Goal: Transaction & Acquisition: Book appointment/travel/reservation

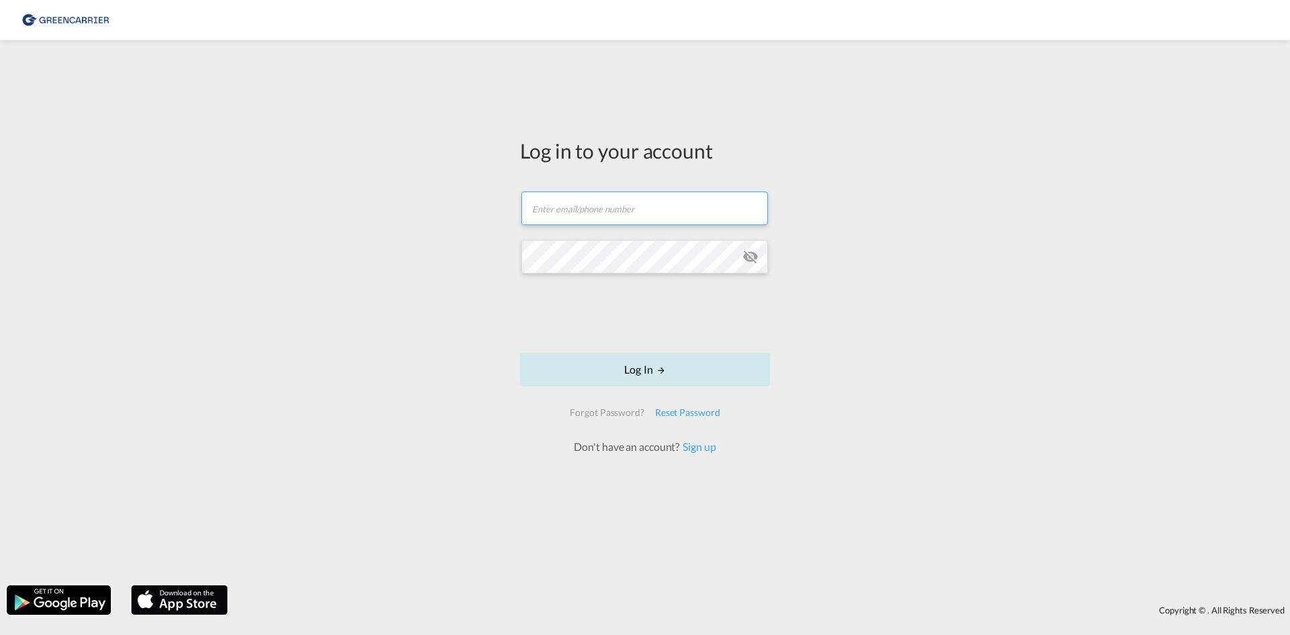
type input "seaexp.ode@scangl.com"
click at [688, 372] on button "Log In" at bounding box center [645, 370] width 250 height 34
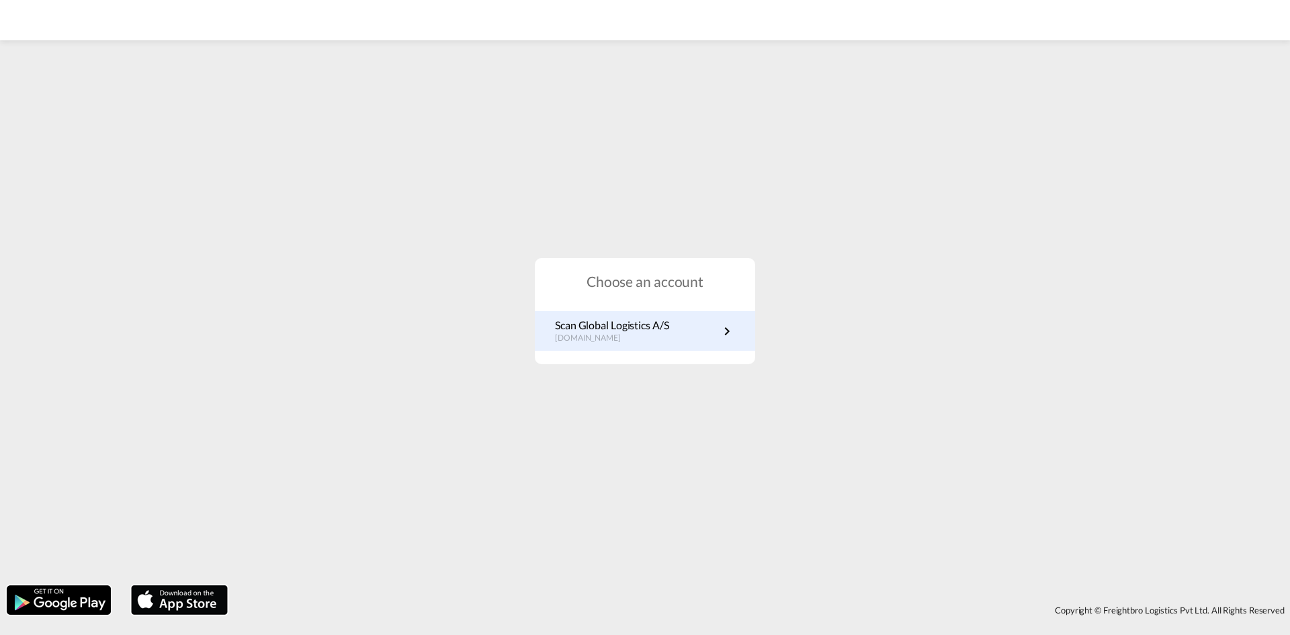
click at [678, 342] on link "Scan Global Logistics A/S dk.portal.greencarrier.com" at bounding box center [645, 331] width 180 height 26
click at [609, 336] on p "dk.portal.greencarrier.com" at bounding box center [612, 338] width 114 height 11
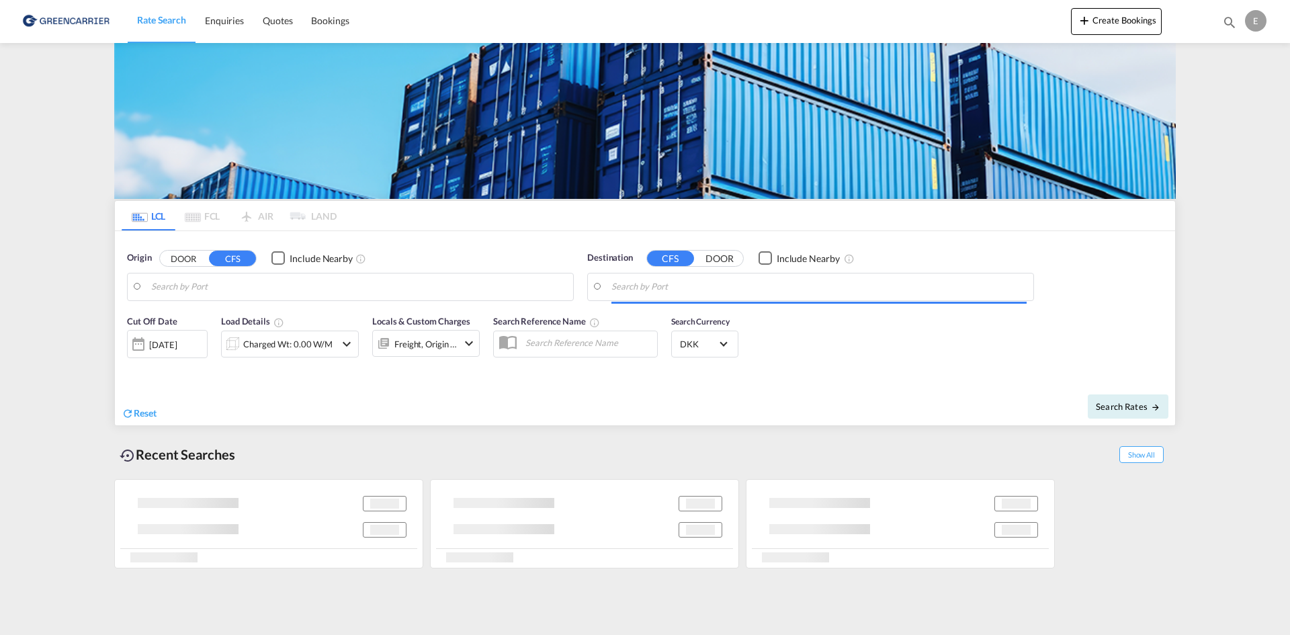
type input "DK-5700, [GEOGRAPHIC_DATA]"
type input "[GEOGRAPHIC_DATA], SGSIN"
type input "DK-5700, [GEOGRAPHIC_DATA]"
type input "[GEOGRAPHIC_DATA], SGSIN"
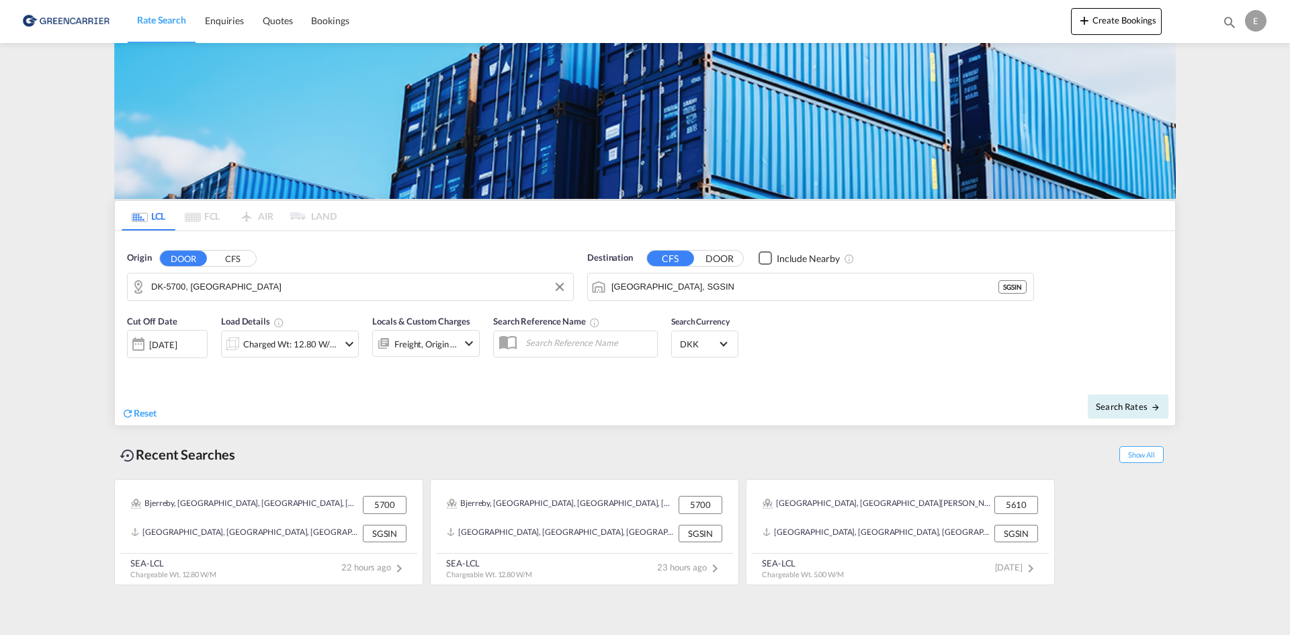
click at [301, 277] on input "DK-5700, [GEOGRAPHIC_DATA]" at bounding box center [358, 287] width 415 height 20
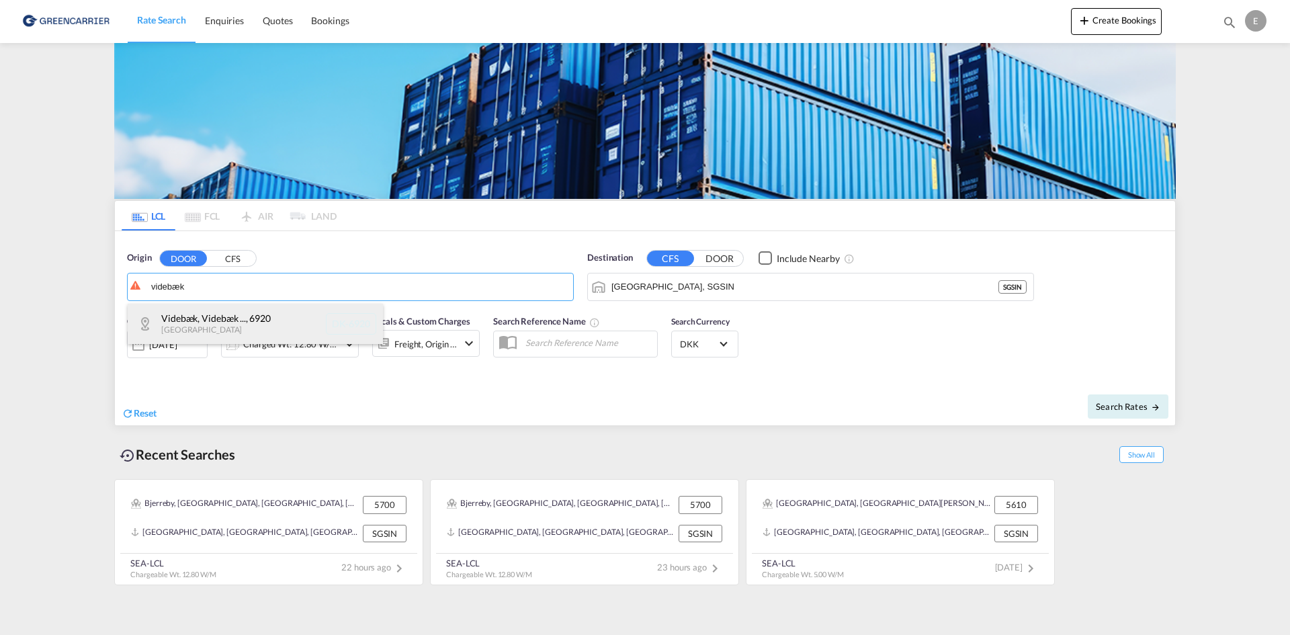
click at [259, 326] on div "Videbæk, Videbæk ... , 6920 Denmark DK-6920" at bounding box center [255, 324] width 255 height 40
type input "DK-6920, Videbæk, Videbæk oest"
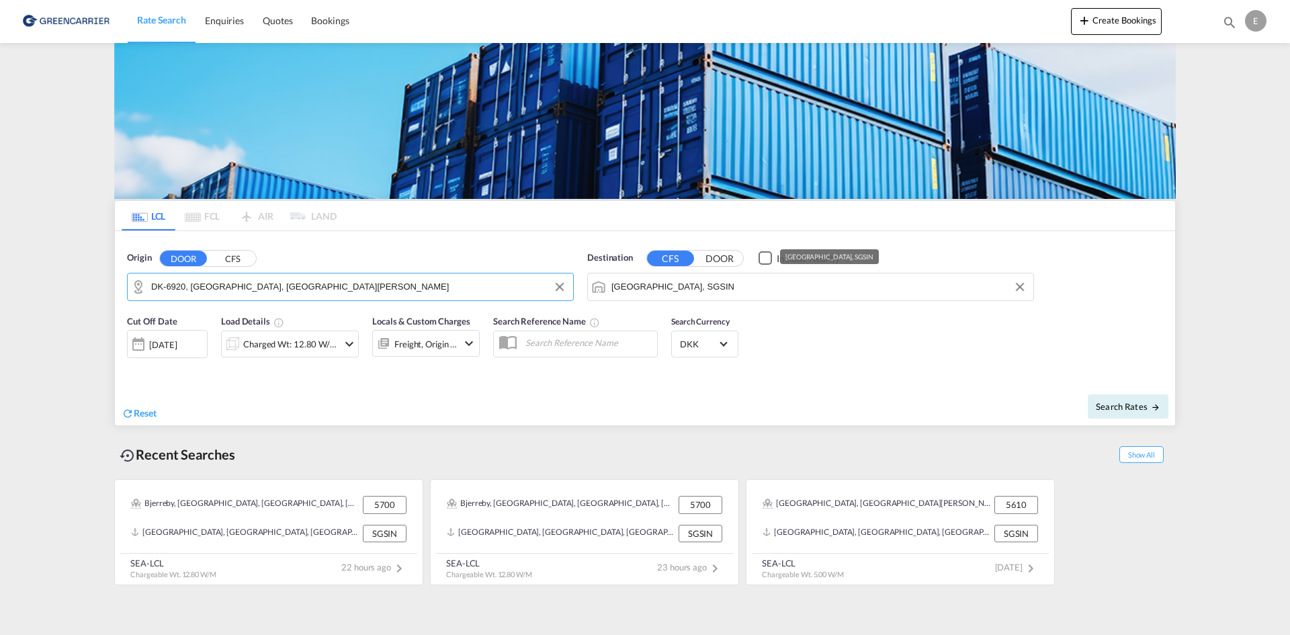
click at [670, 285] on input "[GEOGRAPHIC_DATA], SGSIN" at bounding box center [818, 287] width 415 height 20
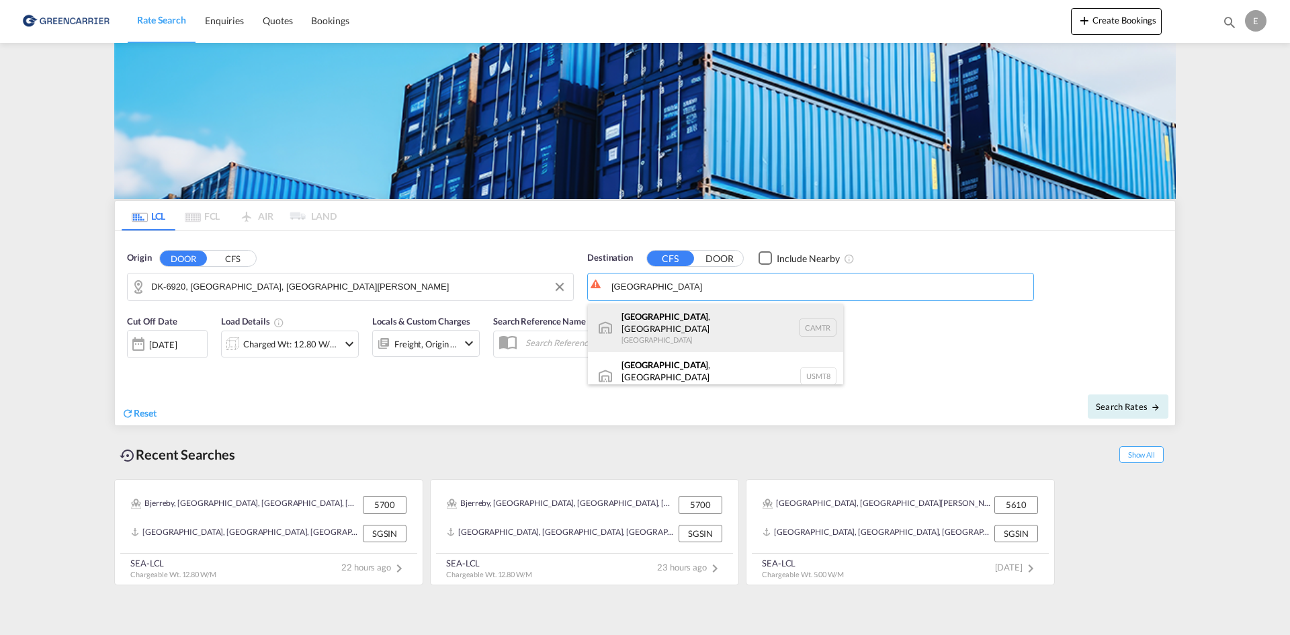
click at [717, 318] on div "Montreal , QC Canada CAMTR" at bounding box center [715, 328] width 255 height 48
type input "Montreal, QC, CAMTR"
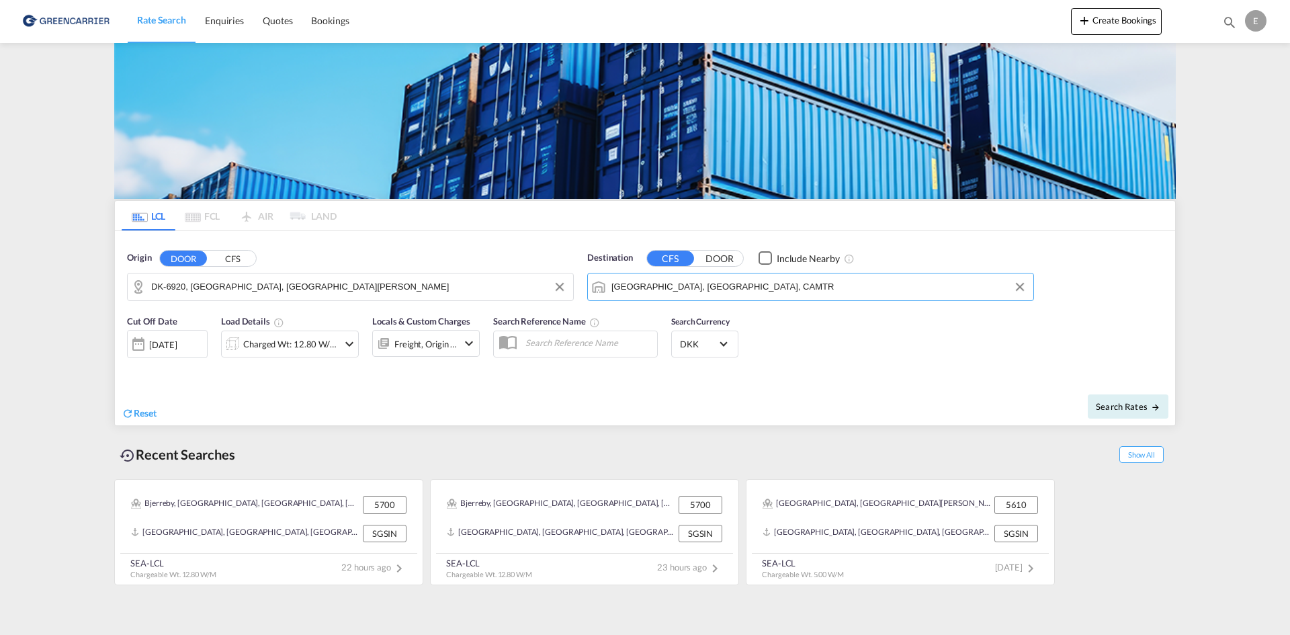
click at [343, 351] on md-icon "icon-chevron-down" at bounding box center [349, 344] width 16 height 16
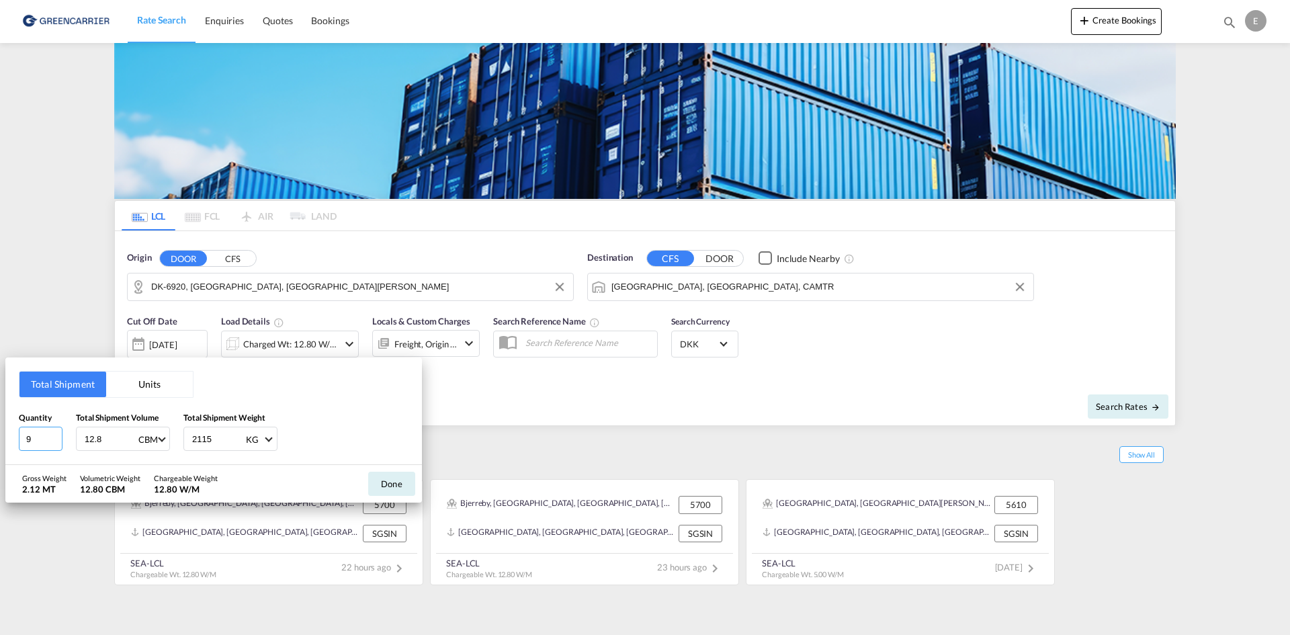
drag, startPoint x: 38, startPoint y: 433, endPoint x: 21, endPoint y: 437, distance: 16.6
click at [25, 437] on input "9" at bounding box center [41, 439] width 44 height 24
type input "1"
type input "68"
type input "0.36"
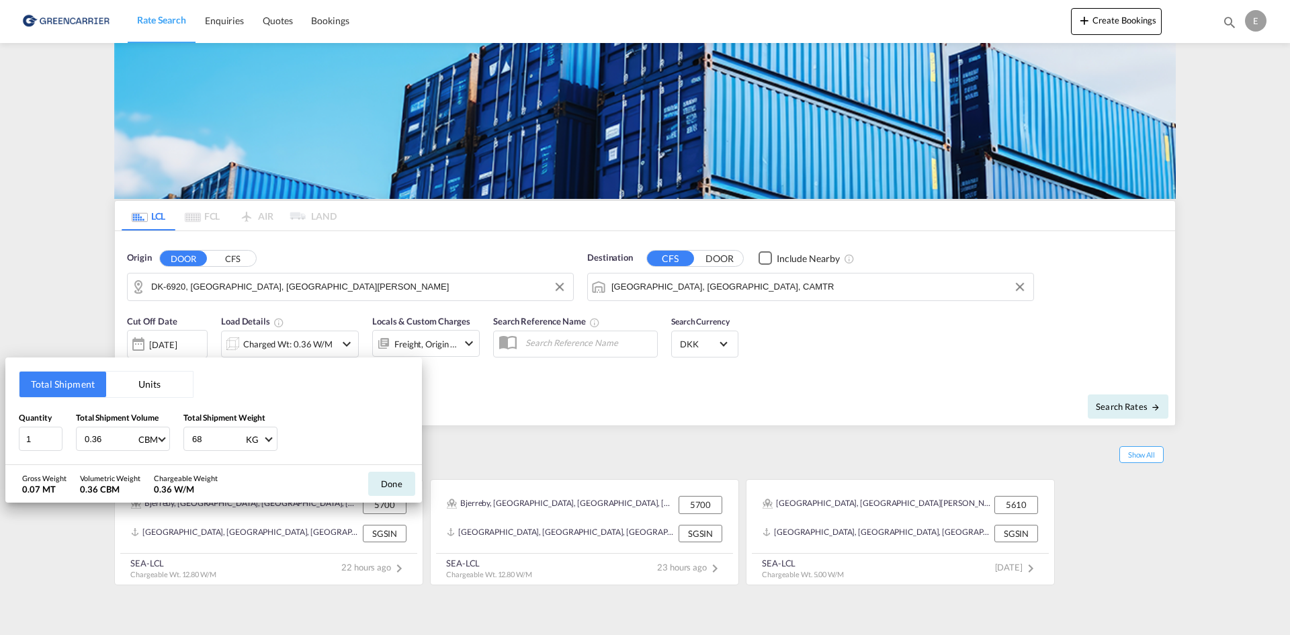
click at [349, 424] on div "Quantity 1 Total Shipment Volume 0.36 CBM CBM CFT Total Shipment Weight 68 KG K…" at bounding box center [214, 431] width 390 height 40
click at [398, 485] on button "Done" at bounding box center [391, 484] width 47 height 24
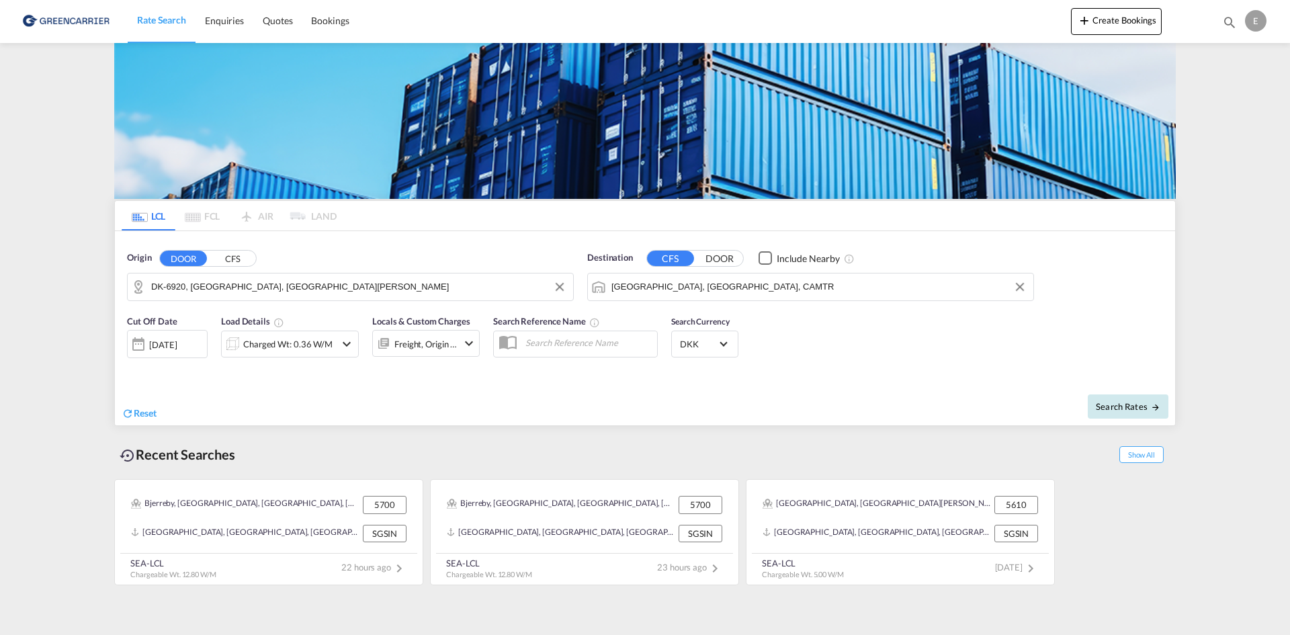
click at [1114, 404] on span "Search Rates" at bounding box center [1128, 406] width 64 height 11
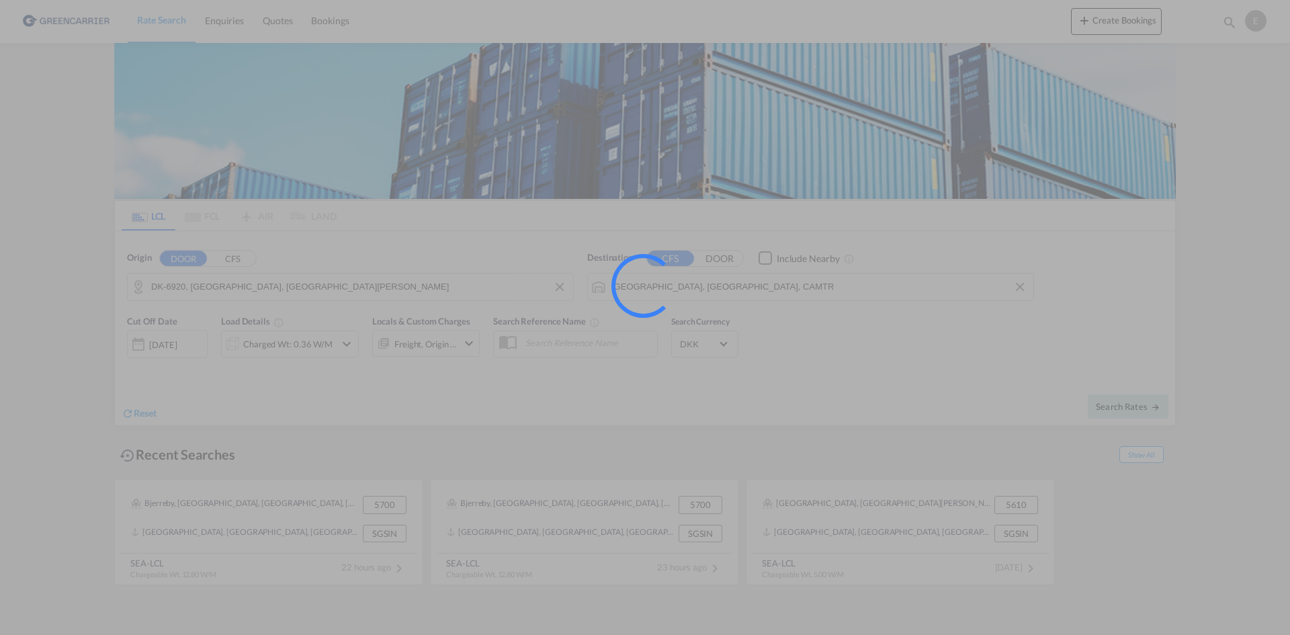
type input "6920 to CAMTR / 17 Sep 2025"
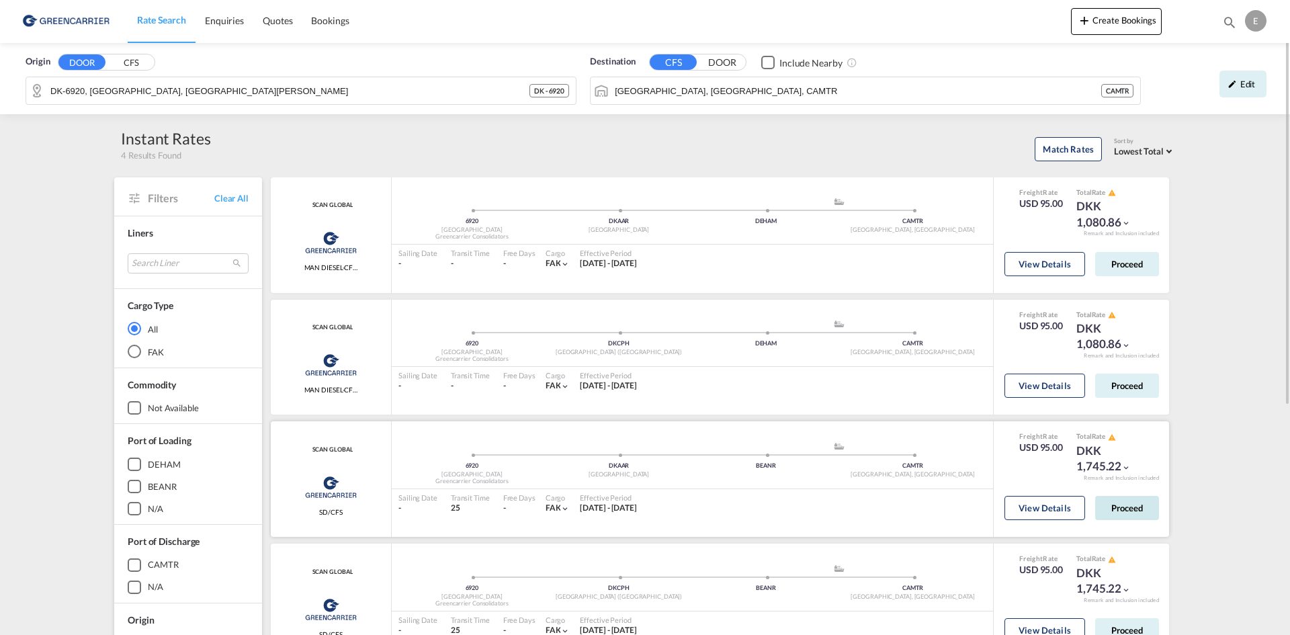
click at [1137, 512] on button "Proceed" at bounding box center [1127, 508] width 64 height 24
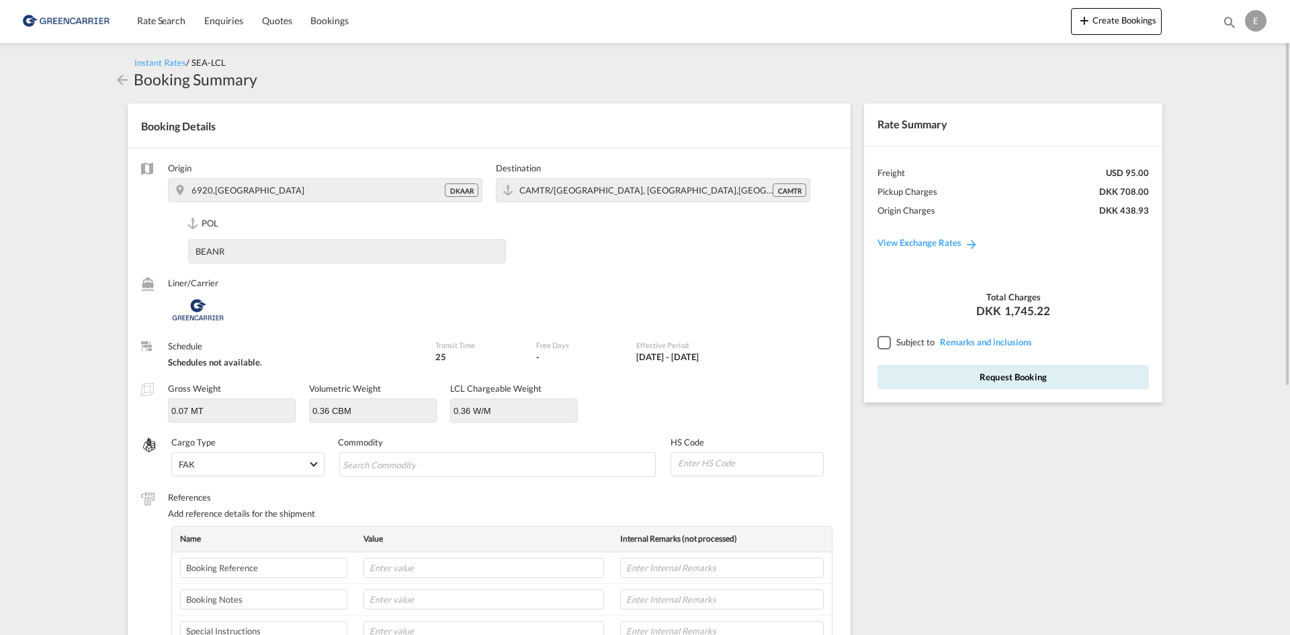
click at [885, 341] on div at bounding box center [883, 342] width 12 height 12
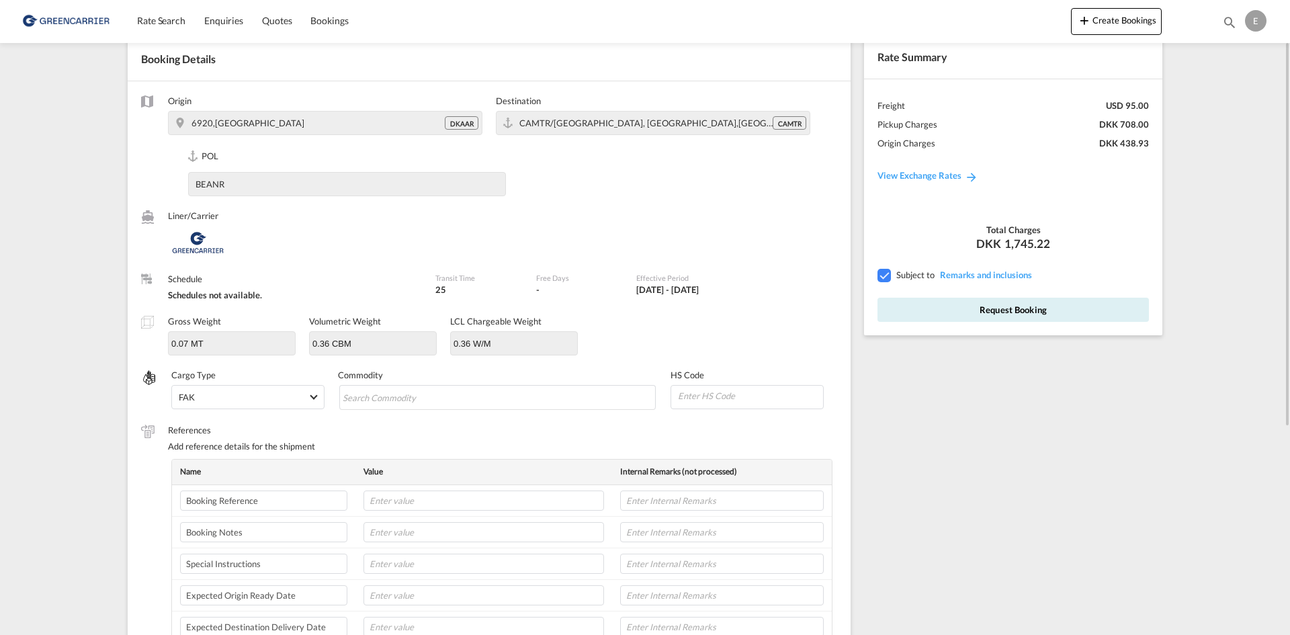
drag, startPoint x: 1094, startPoint y: 307, endPoint x: 544, endPoint y: 474, distance: 574.4
click at [1092, 307] on button "Request Booking" at bounding box center [1012, 310] width 271 height 24
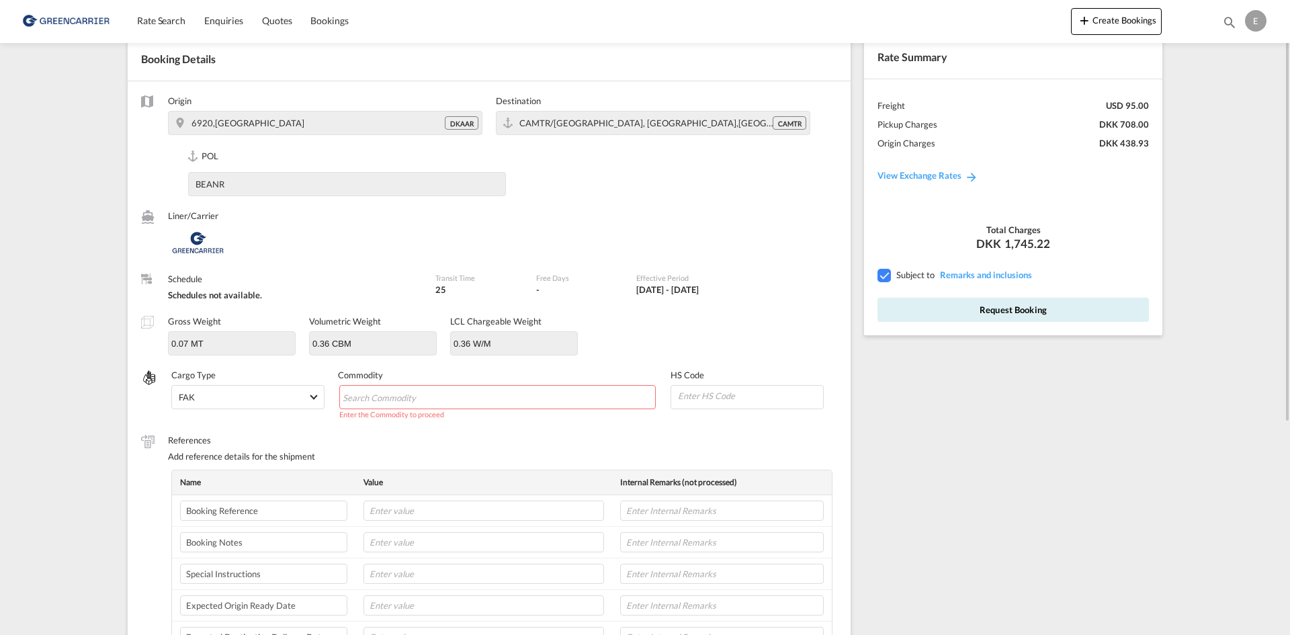
click at [388, 398] on input "Chips input." at bounding box center [404, 397] width 123 height 21
click at [408, 392] on input "Chips input." at bounding box center [404, 397] width 123 height 21
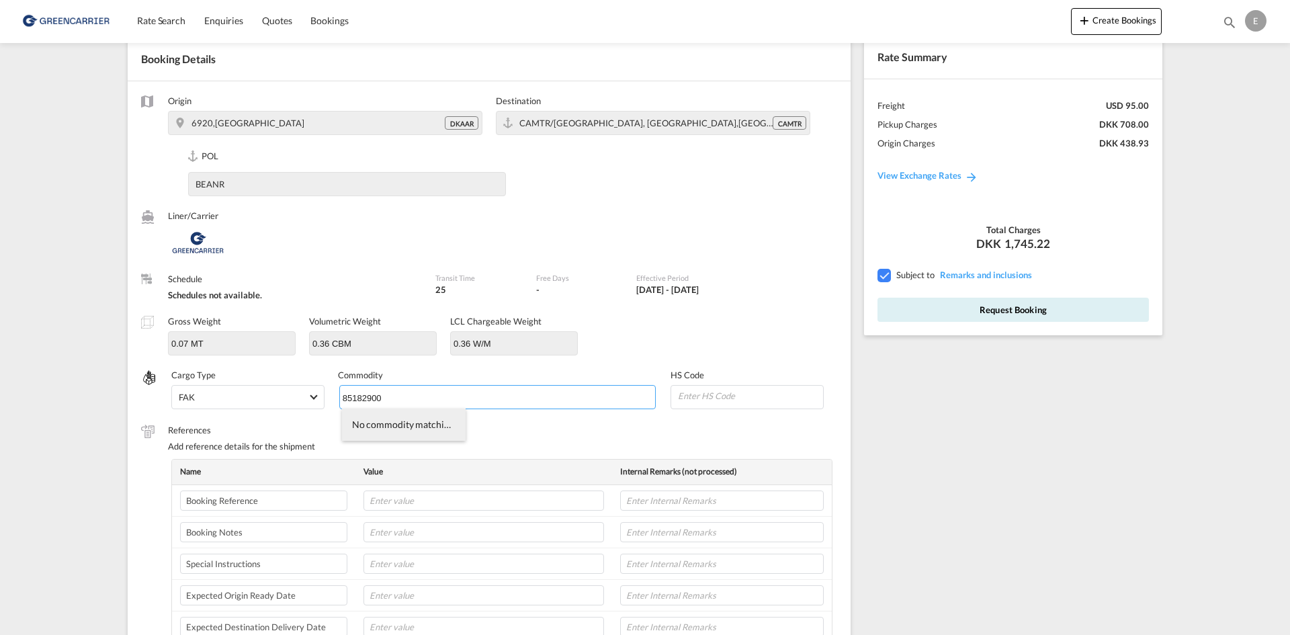
type input "85182900"
click at [428, 426] on li "No commodity matching "85182900" were found." at bounding box center [404, 424] width 124 height 32
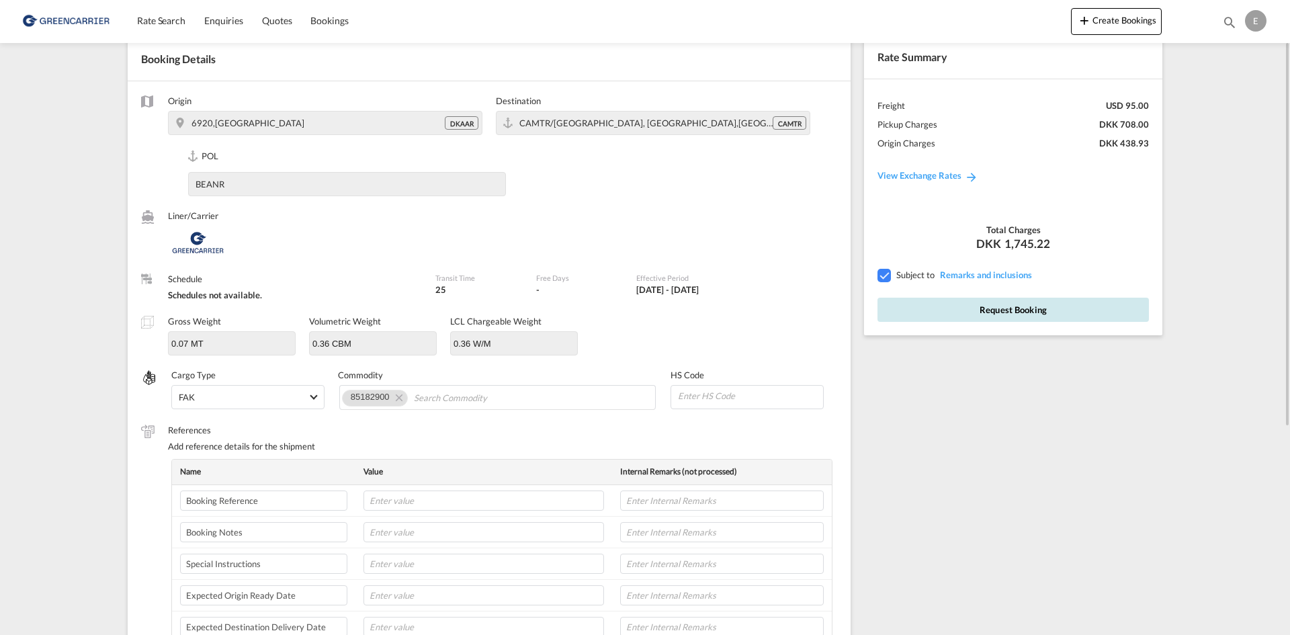
click at [977, 311] on button "Request Booking" at bounding box center [1012, 310] width 271 height 24
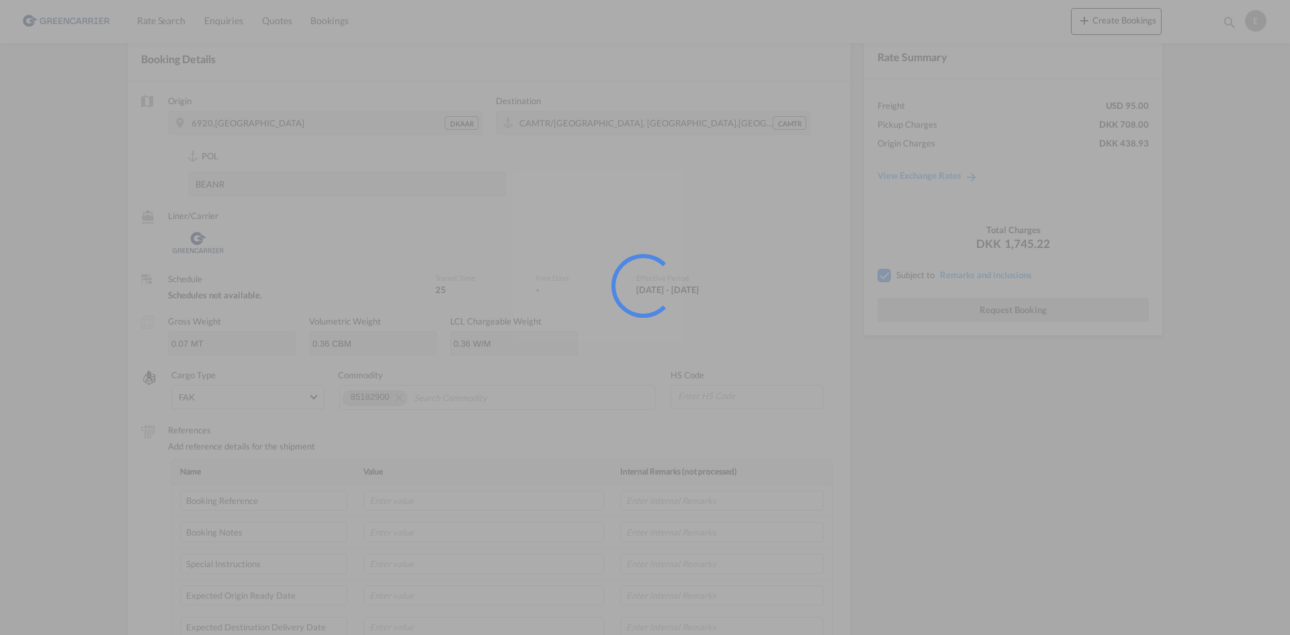
scroll to position [0, 0]
